Goal: Information Seeking & Learning: Learn about a topic

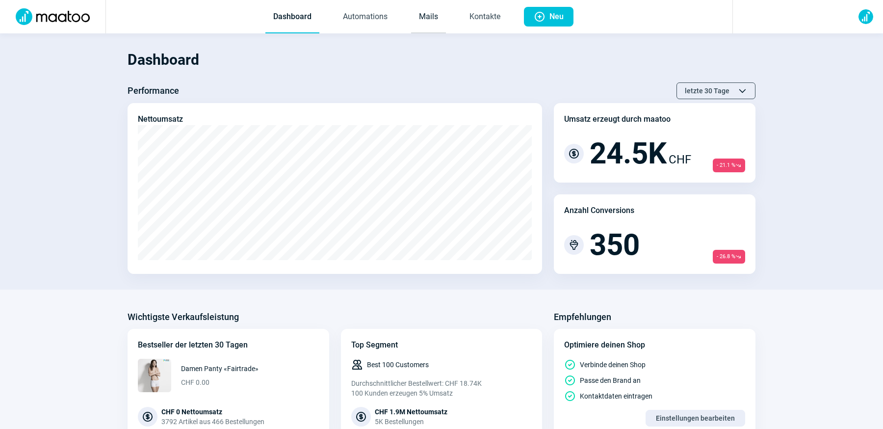
click at [425, 19] on link "Mails" at bounding box center [428, 17] width 35 height 32
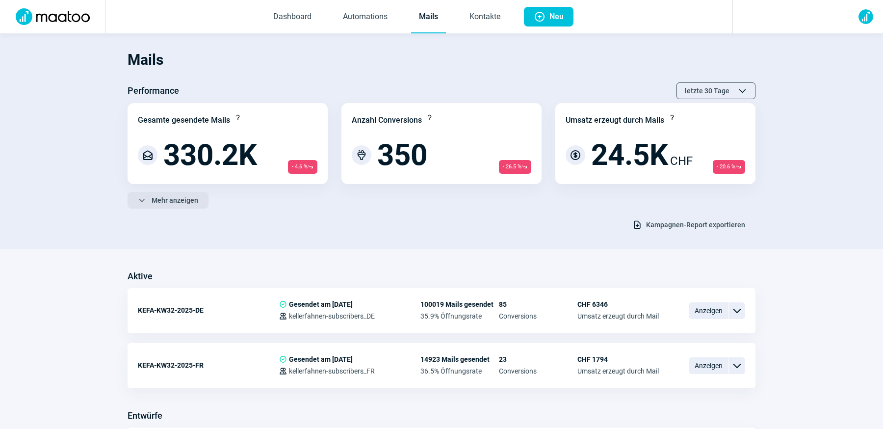
click at [175, 195] on span "Mehr anzeigen" at bounding box center [175, 200] width 47 height 16
click at [174, 199] on span "Weniger anzeigen" at bounding box center [180, 200] width 56 height 16
click at [170, 201] on span "Mehr anzeigen" at bounding box center [175, 200] width 47 height 16
click at [170, 201] on span "Weniger anzeigen" at bounding box center [180, 200] width 56 height 16
click at [170, 201] on span "Mehr anzeigen" at bounding box center [175, 200] width 47 height 16
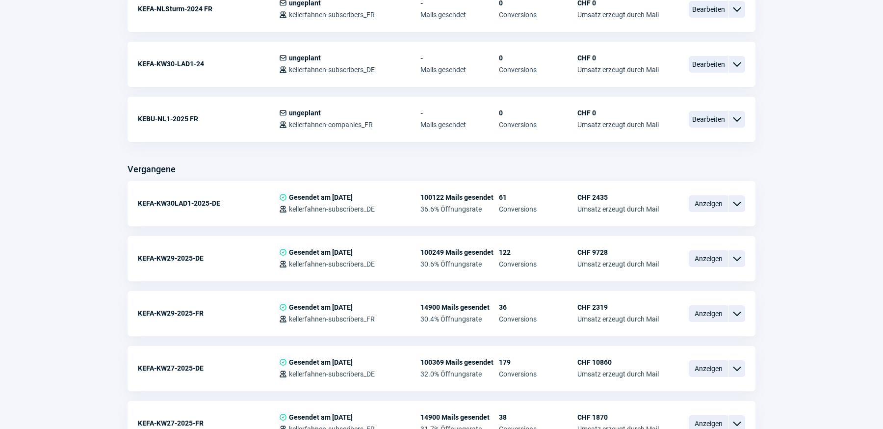
scroll to position [1122, 0]
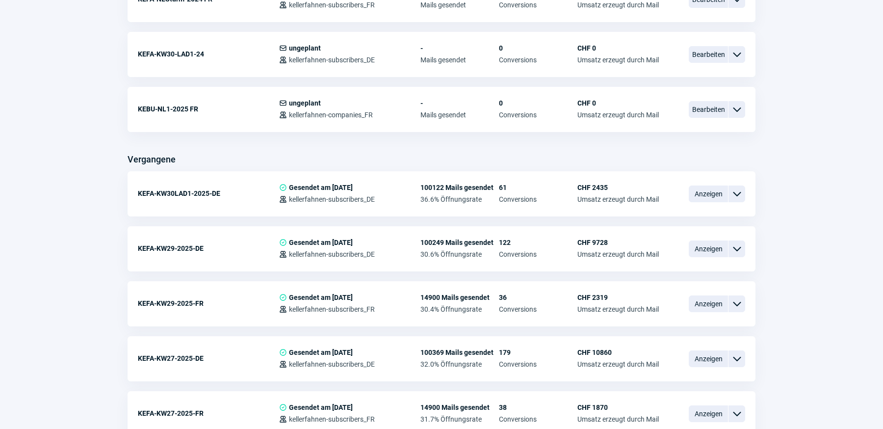
click at [704, 198] on span "Anzeigen" at bounding box center [708, 193] width 39 height 17
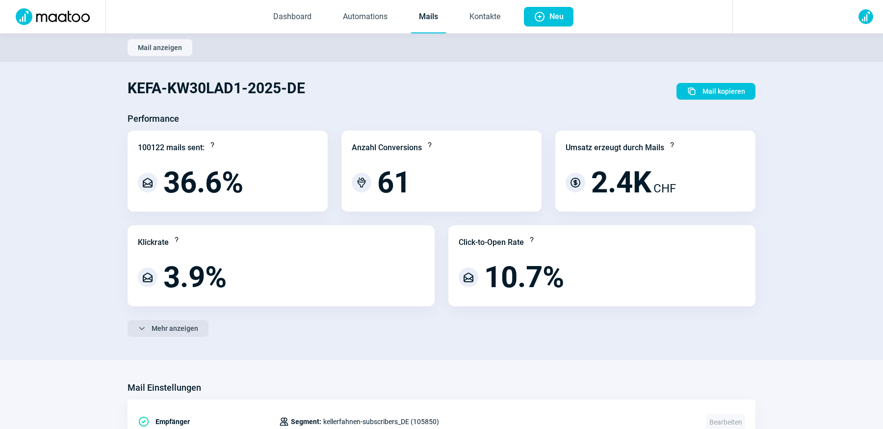
click at [177, 326] on span "Mehr anzeigen" at bounding box center [175, 328] width 47 height 16
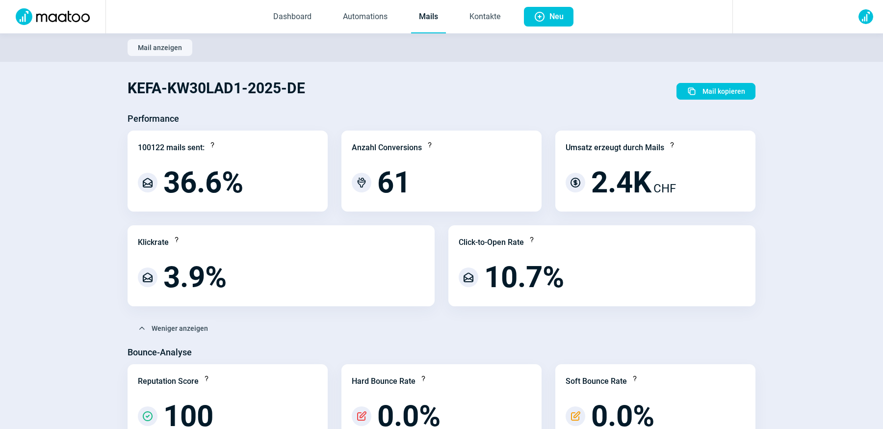
click at [165, 327] on span "Weniger anzeigen" at bounding box center [180, 328] width 56 height 16
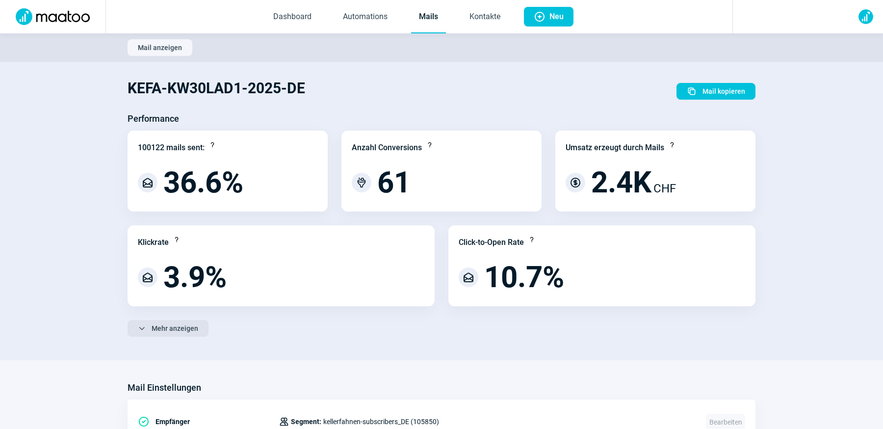
click at [165, 326] on span "Mehr anzeigen" at bounding box center [175, 328] width 47 height 16
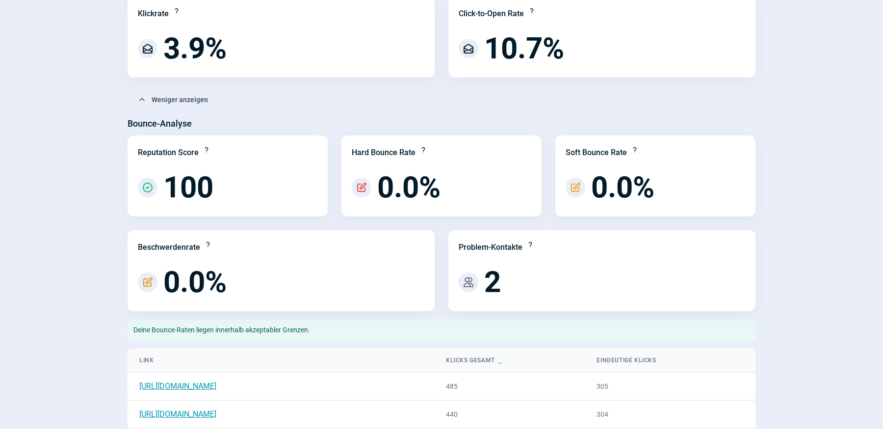
scroll to position [272, 0]
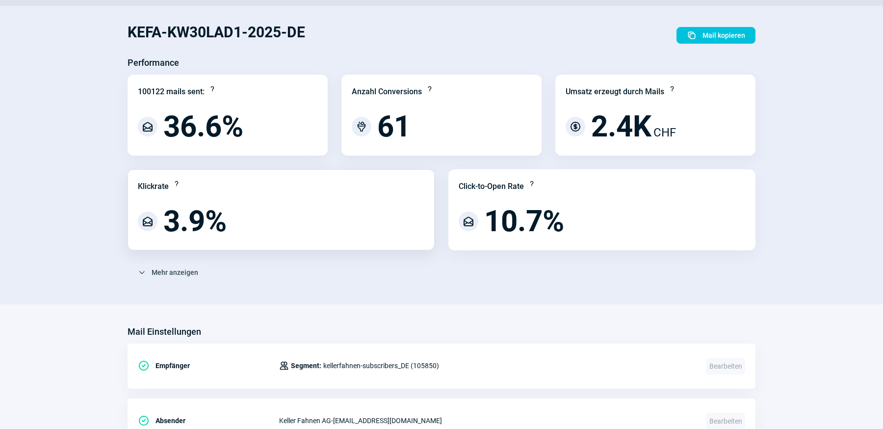
scroll to position [38, 0]
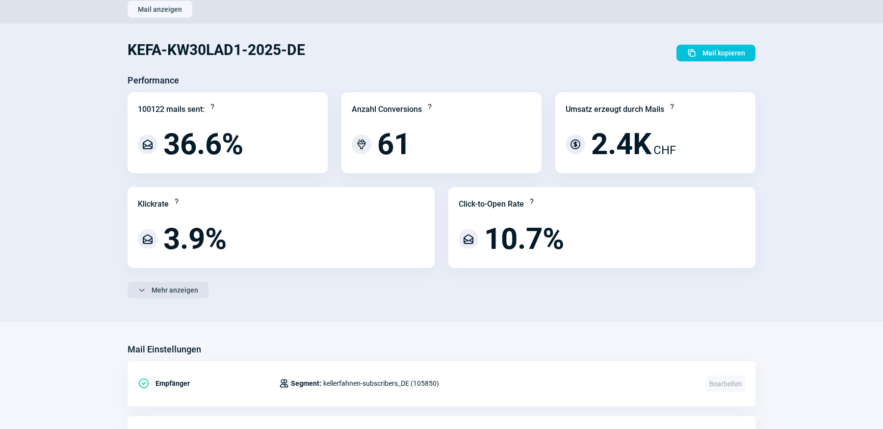
click at [178, 281] on div "Performance 100122 mails sent: Question icon MailOpen icon 36.6% Anzahl Convers…" at bounding box center [442, 189] width 628 height 233
click at [178, 284] on span "Mehr anzeigen" at bounding box center [175, 290] width 47 height 16
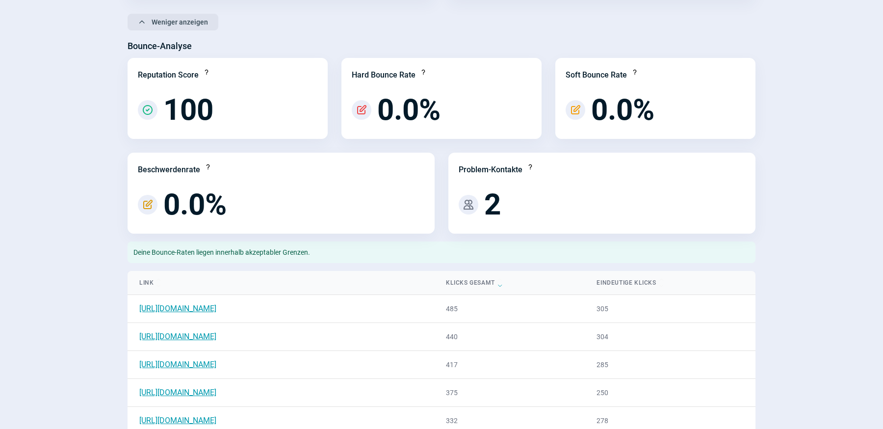
scroll to position [326, 0]
